Goal: Transaction & Acquisition: Purchase product/service

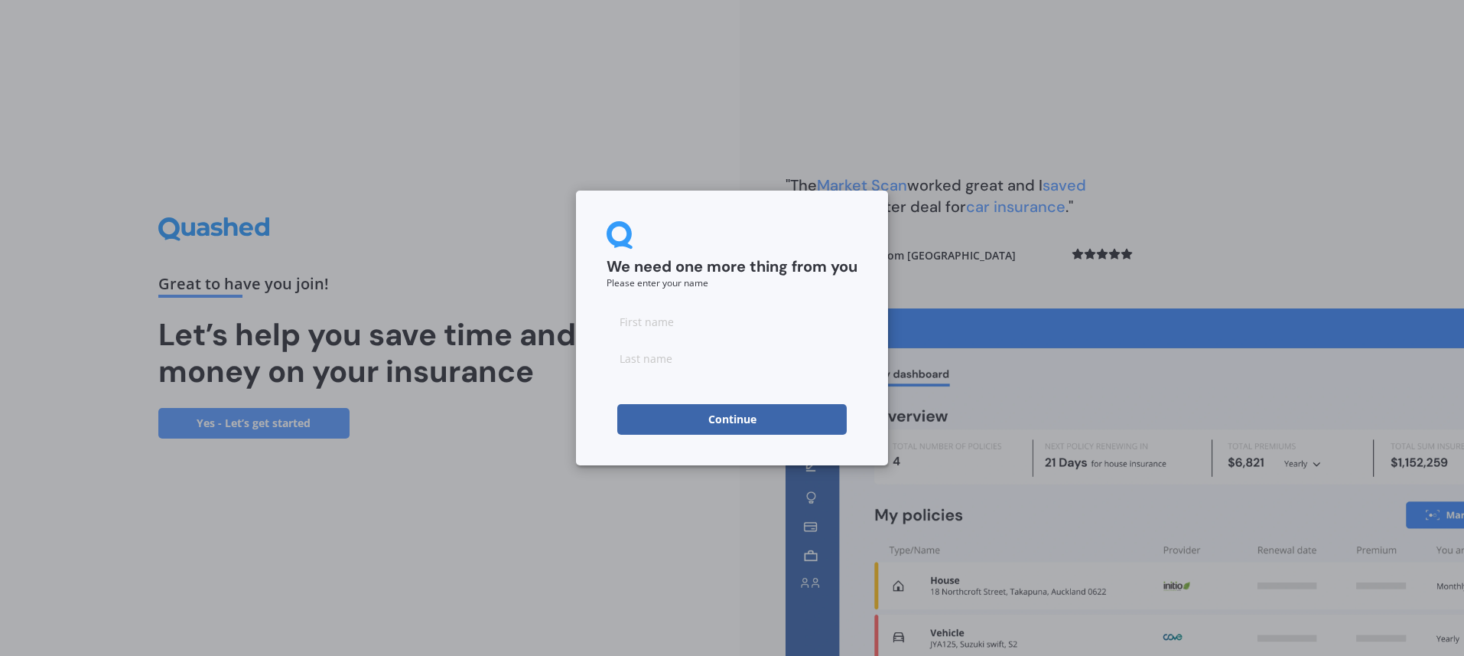
click at [643, 324] on input at bounding box center [732, 321] width 251 height 31
type input "[PERSON_NAME]"
click at [656, 363] on input at bounding box center [732, 358] width 251 height 31
type input "S"
click at [671, 418] on button "Continue" at bounding box center [732, 419] width 230 height 31
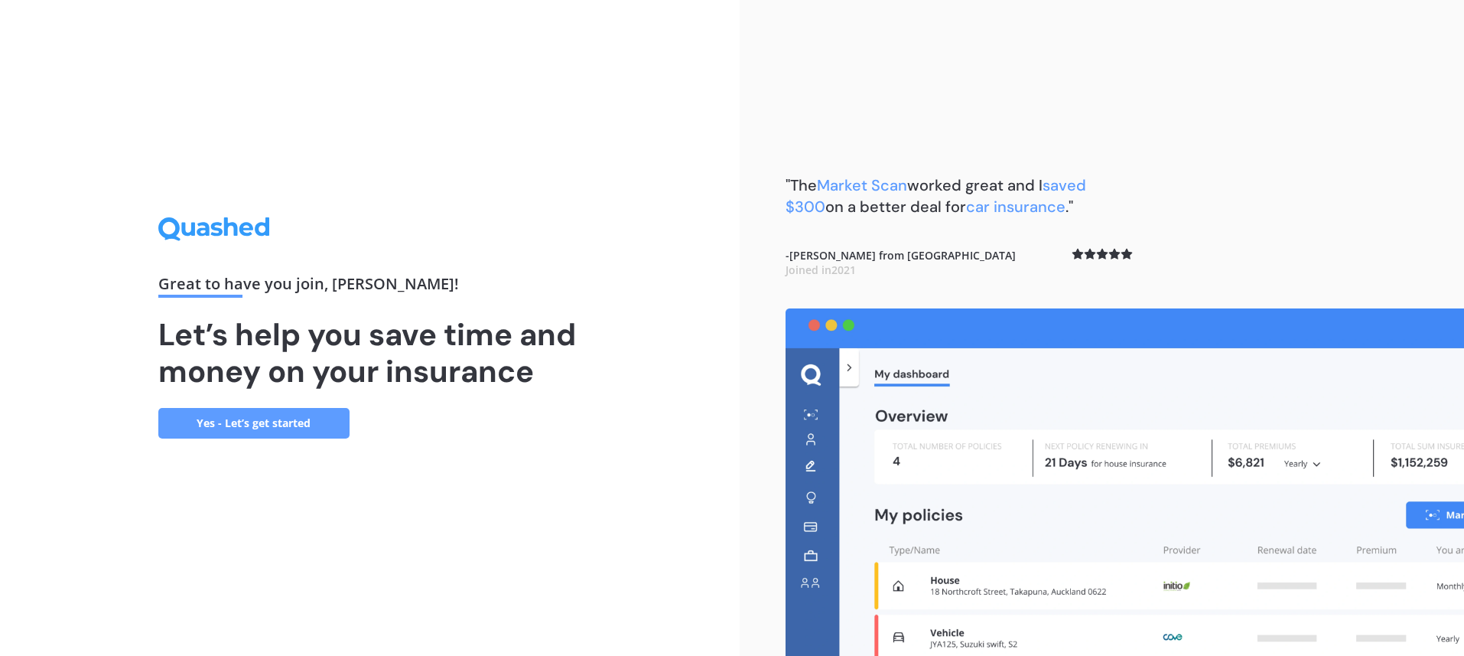
click at [291, 420] on link "Yes - Let’s get started" at bounding box center [253, 423] width 191 height 31
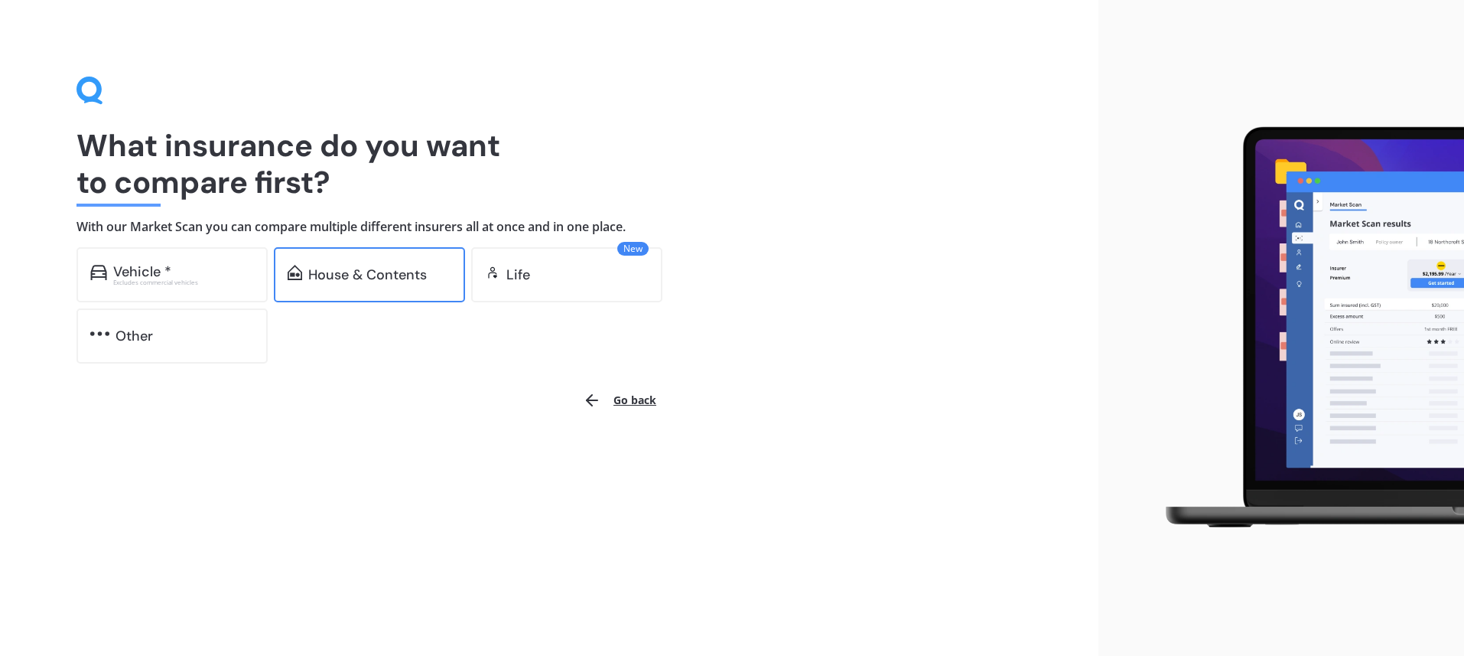
click at [353, 280] on div "House & Contents" at bounding box center [367, 274] width 119 height 15
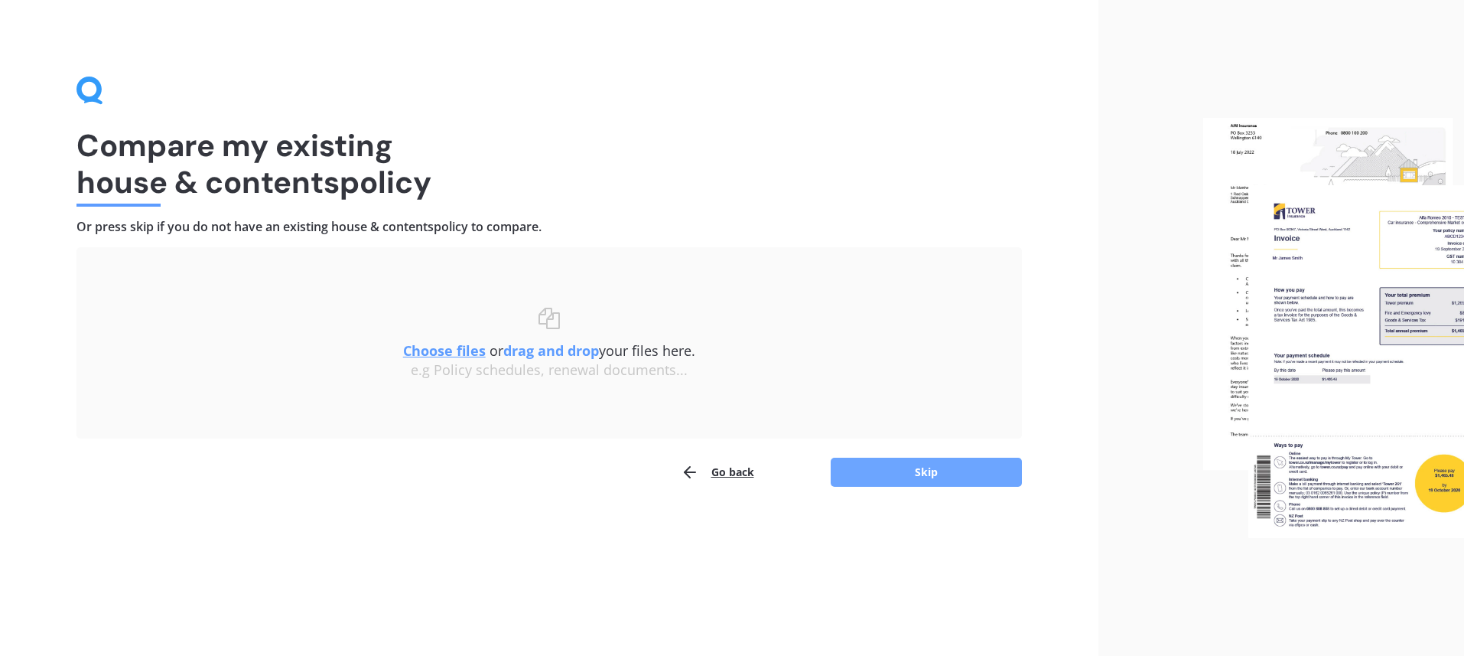
click at [893, 471] on button "Skip" at bounding box center [926, 472] width 191 height 29
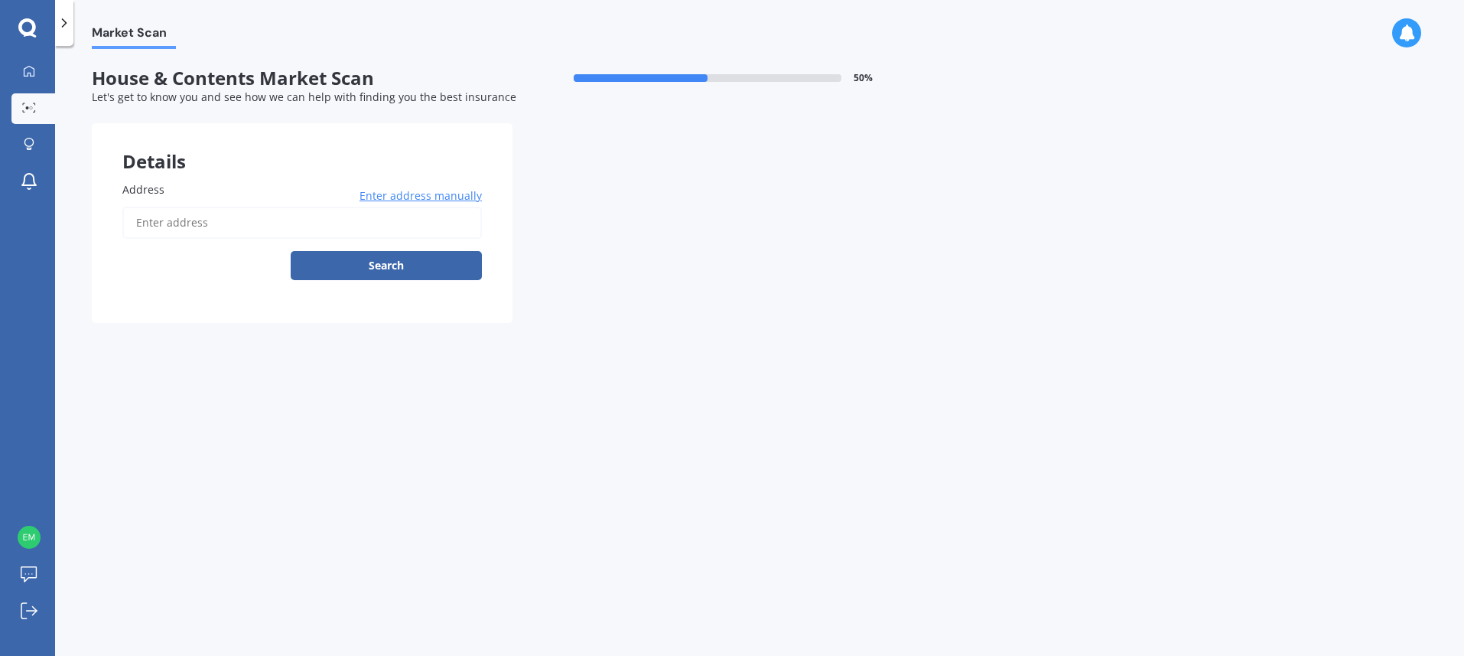
click at [161, 220] on input "Address" at bounding box center [302, 223] width 360 height 32
type input "[STREET_ADDRESS]"
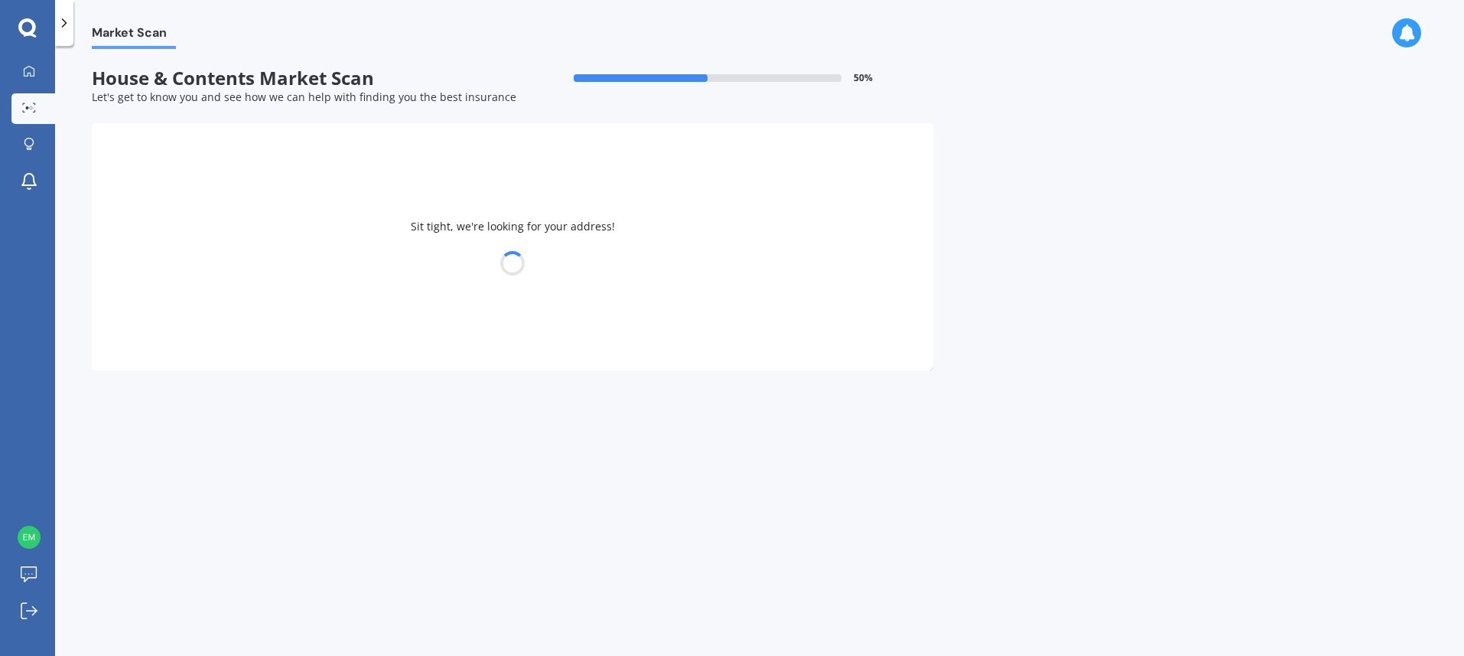
click at [376, 269] on div at bounding box center [513, 262] width 842 height 21
